Goal: Task Accomplishment & Management: Complete application form

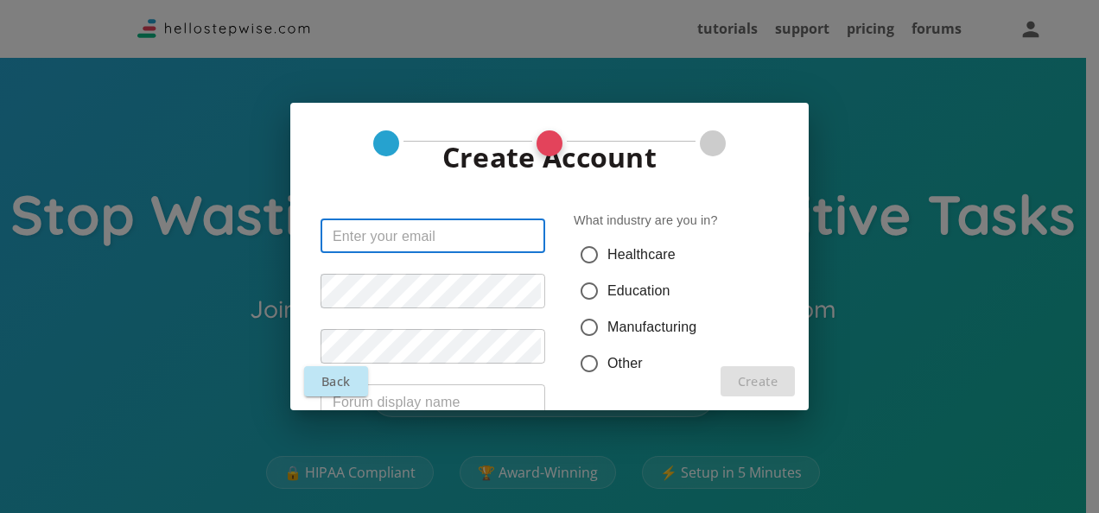
click at [529, 247] on input "text" at bounding box center [433, 236] width 225 height 35
type input "[EMAIL_ADDRESS][DOMAIN_NAME]"
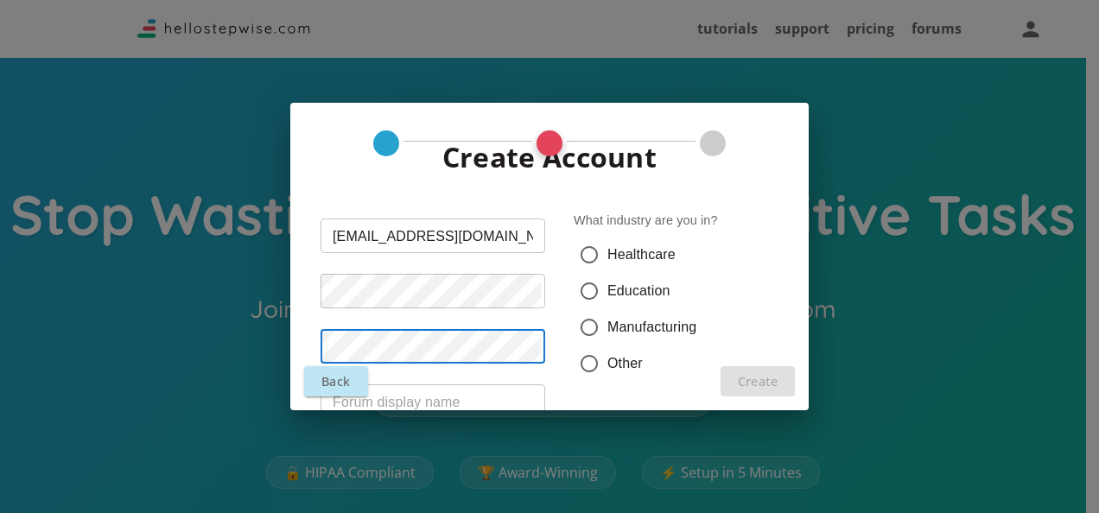
click at [500, 392] on input "text" at bounding box center [433, 402] width 225 height 35
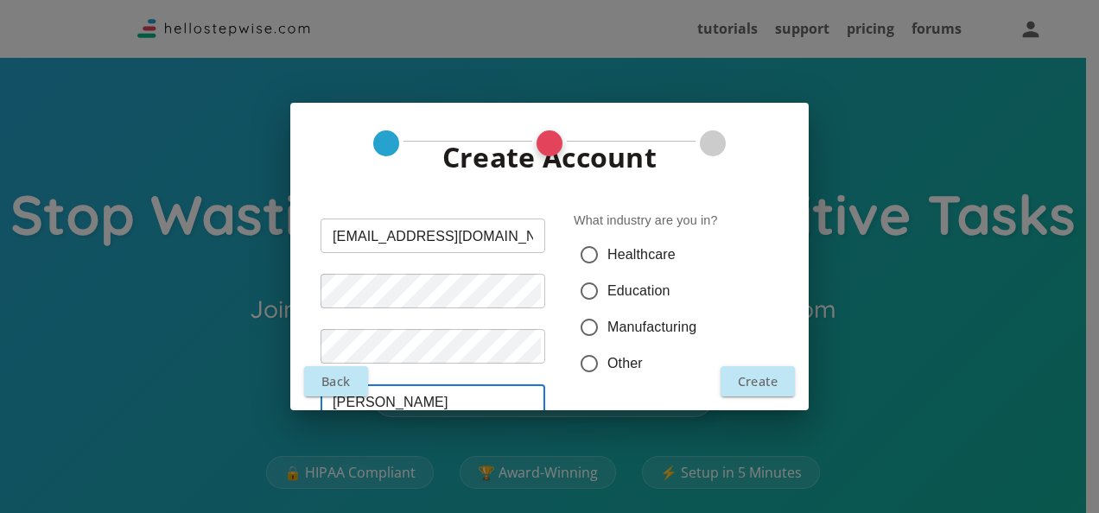
type input "[PERSON_NAME]"
click at [628, 360] on span "Other" at bounding box center [625, 363] width 35 height 21
click at [608, 360] on input "Other" at bounding box center [589, 364] width 36 height 36
radio input "true"
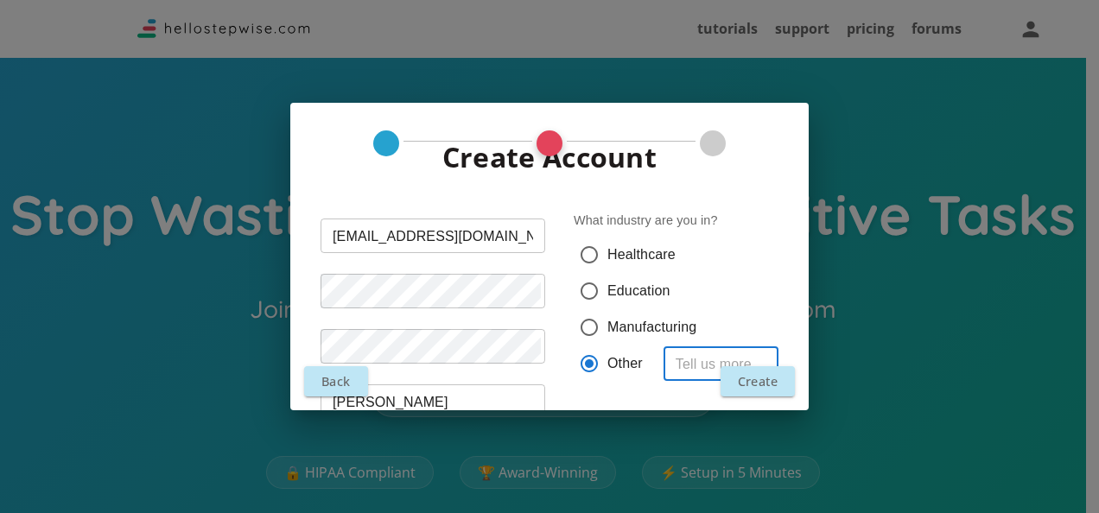
click at [702, 349] on input "text" at bounding box center [721, 364] width 115 height 35
type input "IT"
click at [735, 386] on button "Create" at bounding box center [758, 381] width 74 height 30
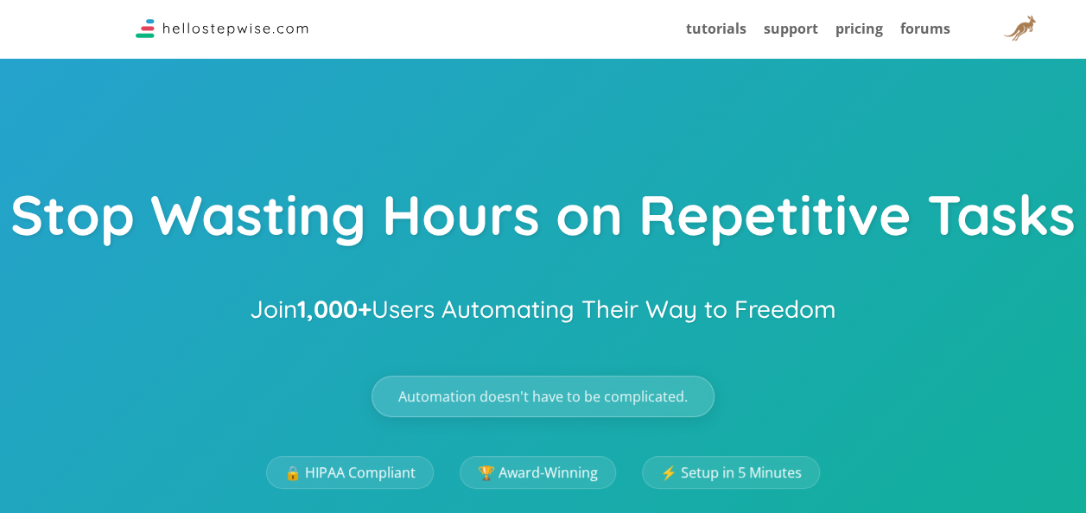
drag, startPoint x: 735, startPoint y: 386, endPoint x: 676, endPoint y: 245, distance: 152.6
click at [676, 245] on h1 "Stop Wasting Hours on Repetitive Tasks" at bounding box center [543, 220] width 1066 height 73
